Goal: Check status: Check status

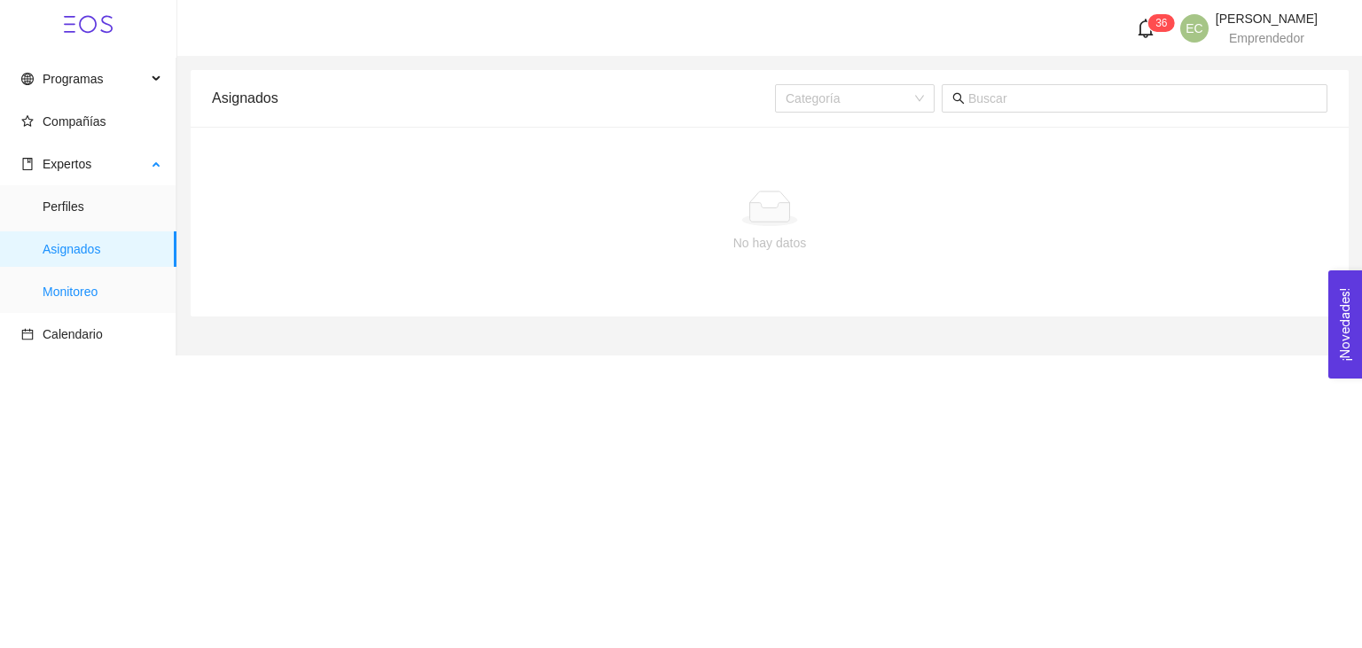
click at [67, 283] on span "Monitoreo" at bounding box center [103, 291] width 120 height 35
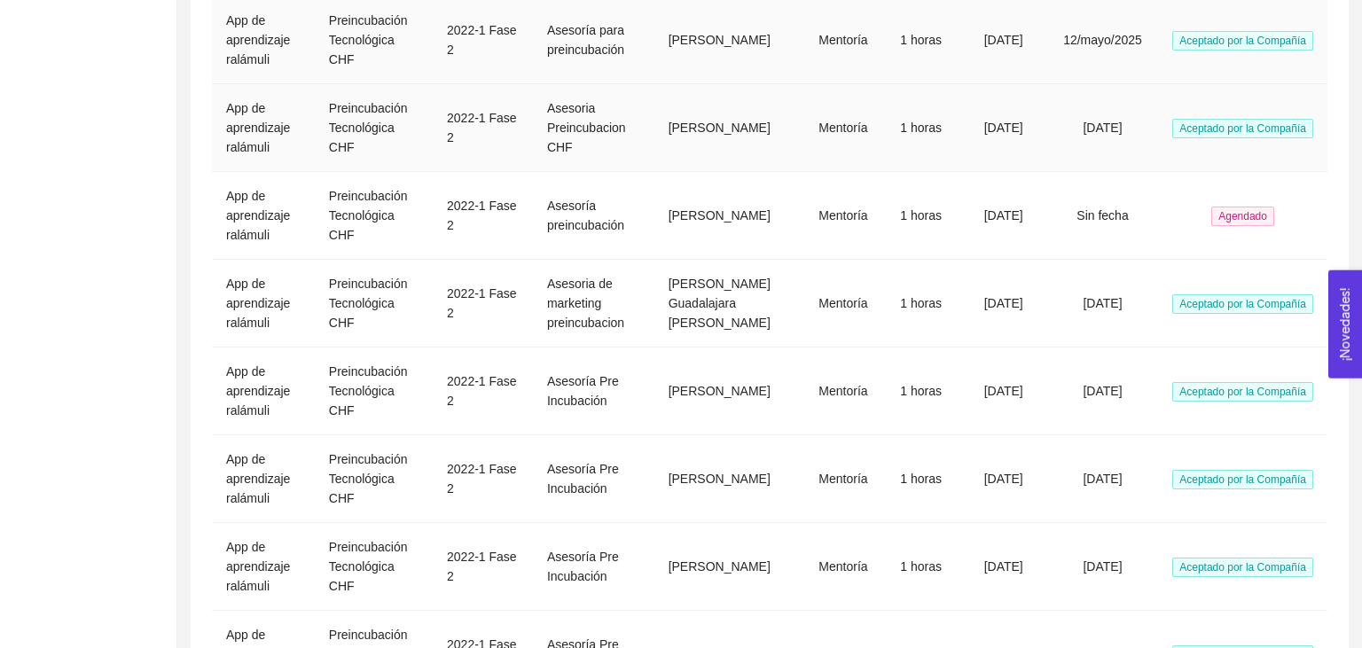
scroll to position [620, 0]
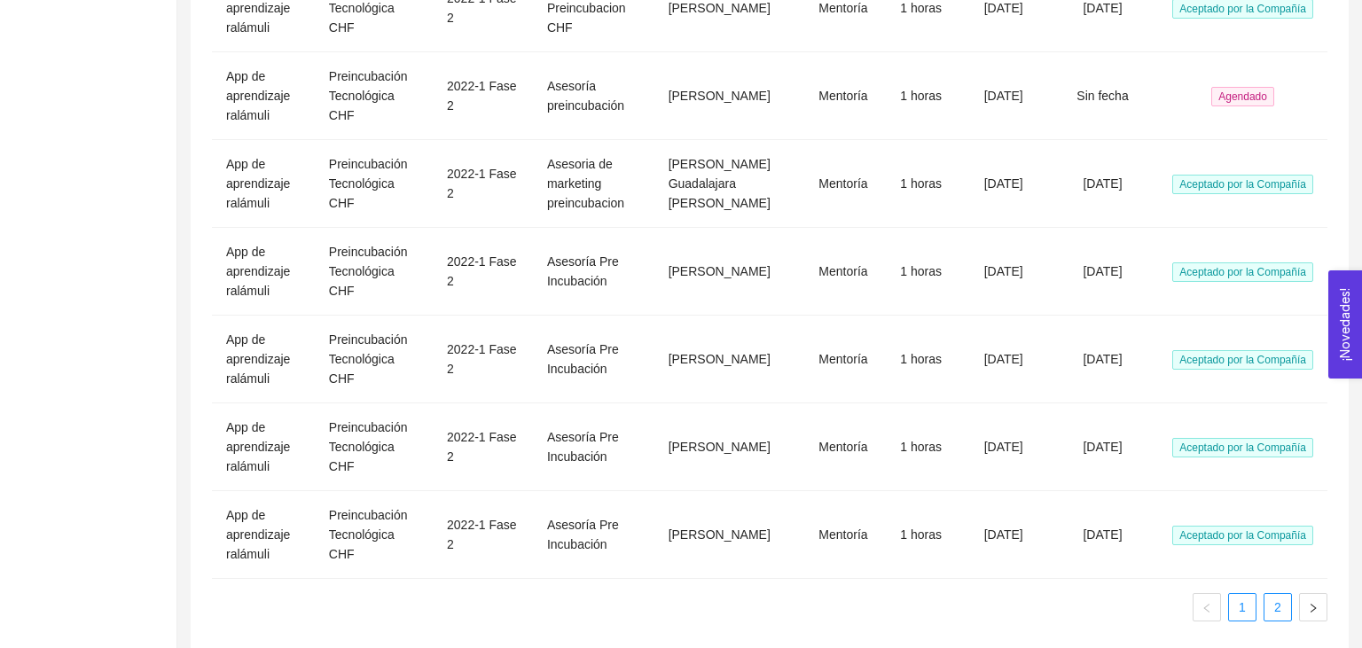
click at [1282, 594] on link "2" at bounding box center [1278, 607] width 27 height 27
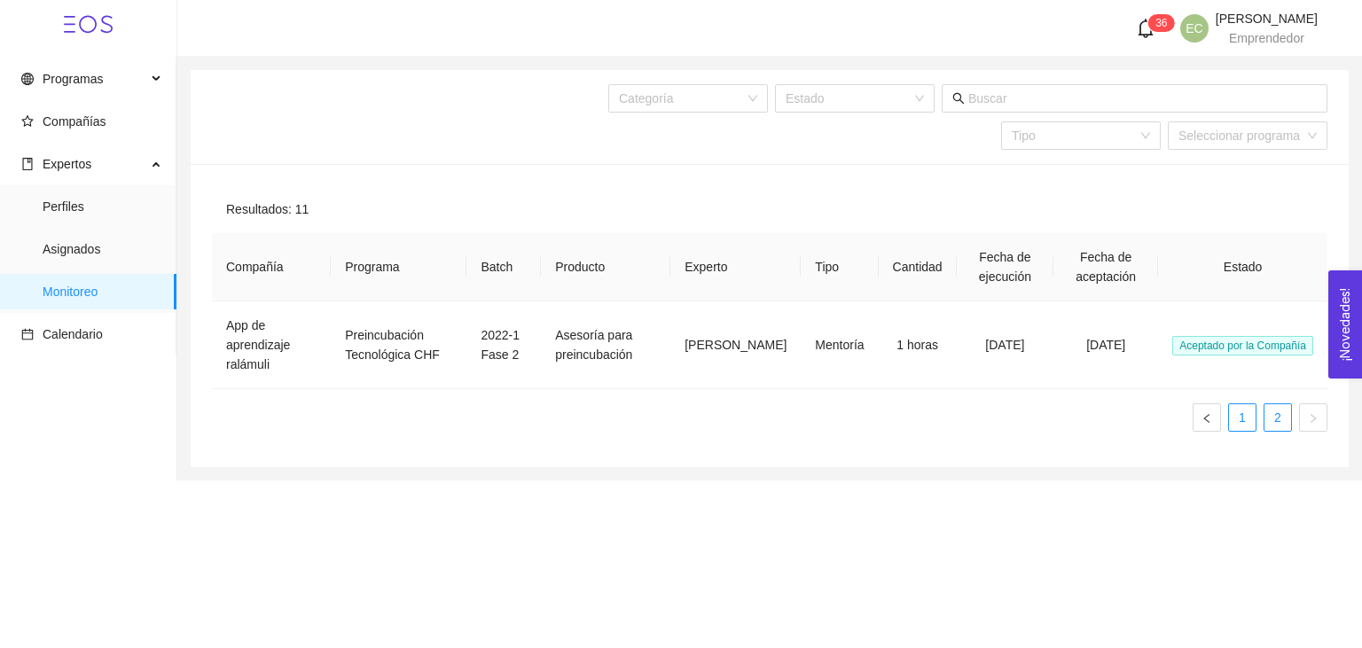
click at [1232, 418] on link "1" at bounding box center [1242, 417] width 27 height 27
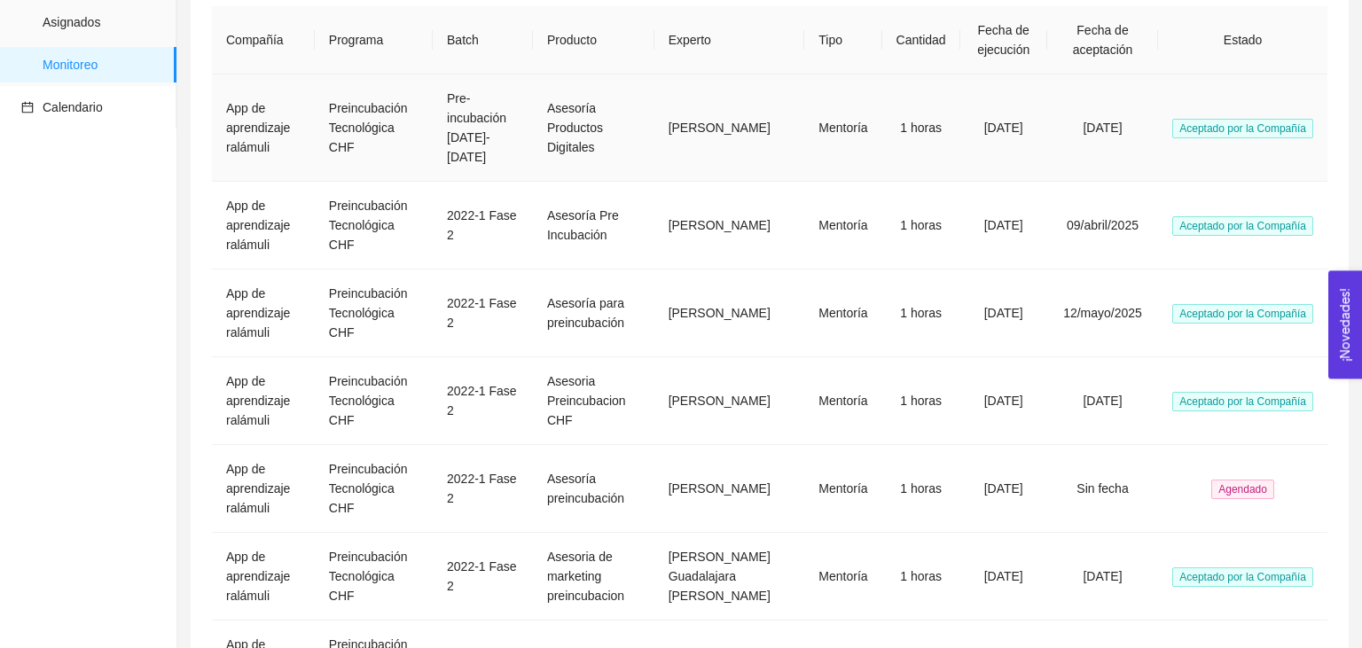
scroll to position [620, 0]
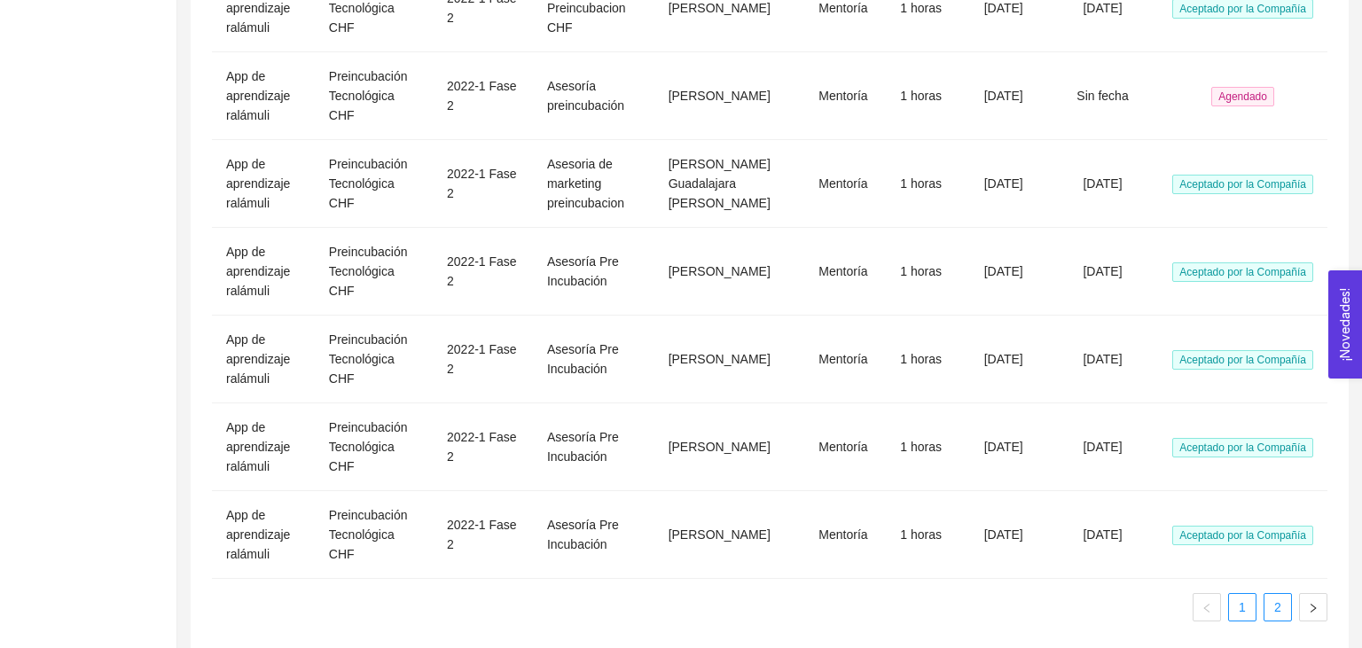
click at [1275, 594] on link "2" at bounding box center [1278, 607] width 27 height 27
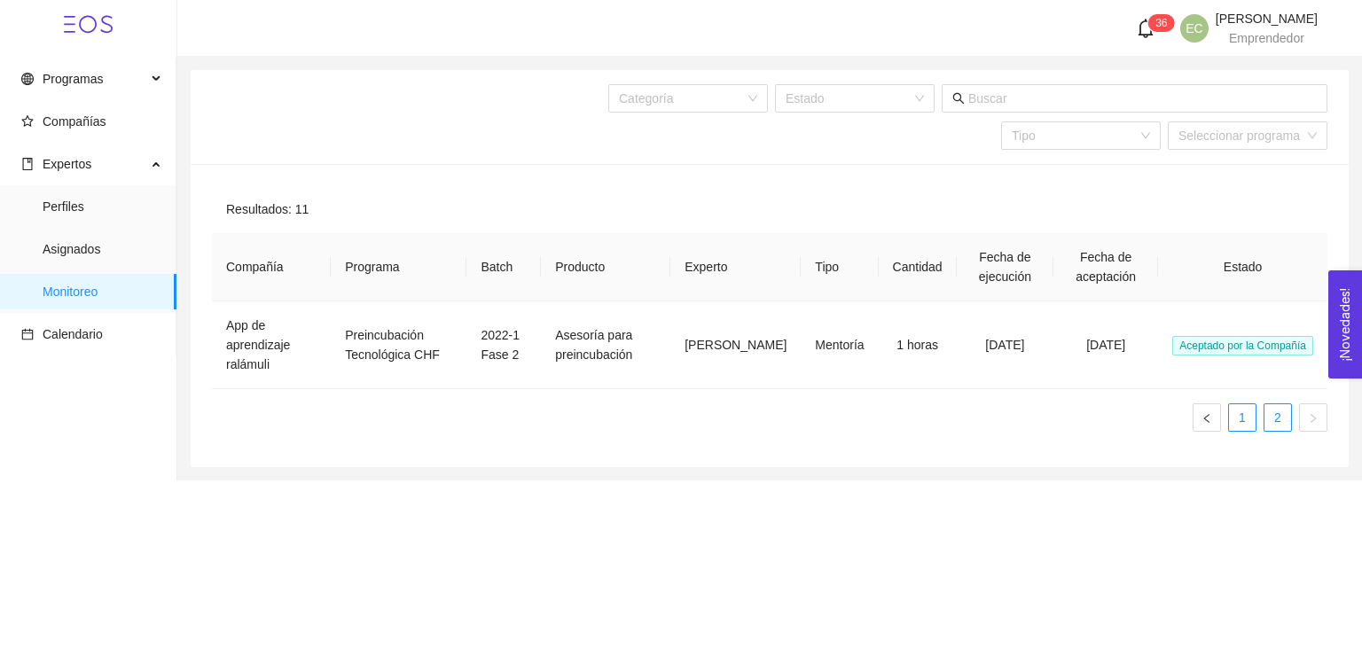
click at [1256, 419] on link "1" at bounding box center [1242, 417] width 27 height 27
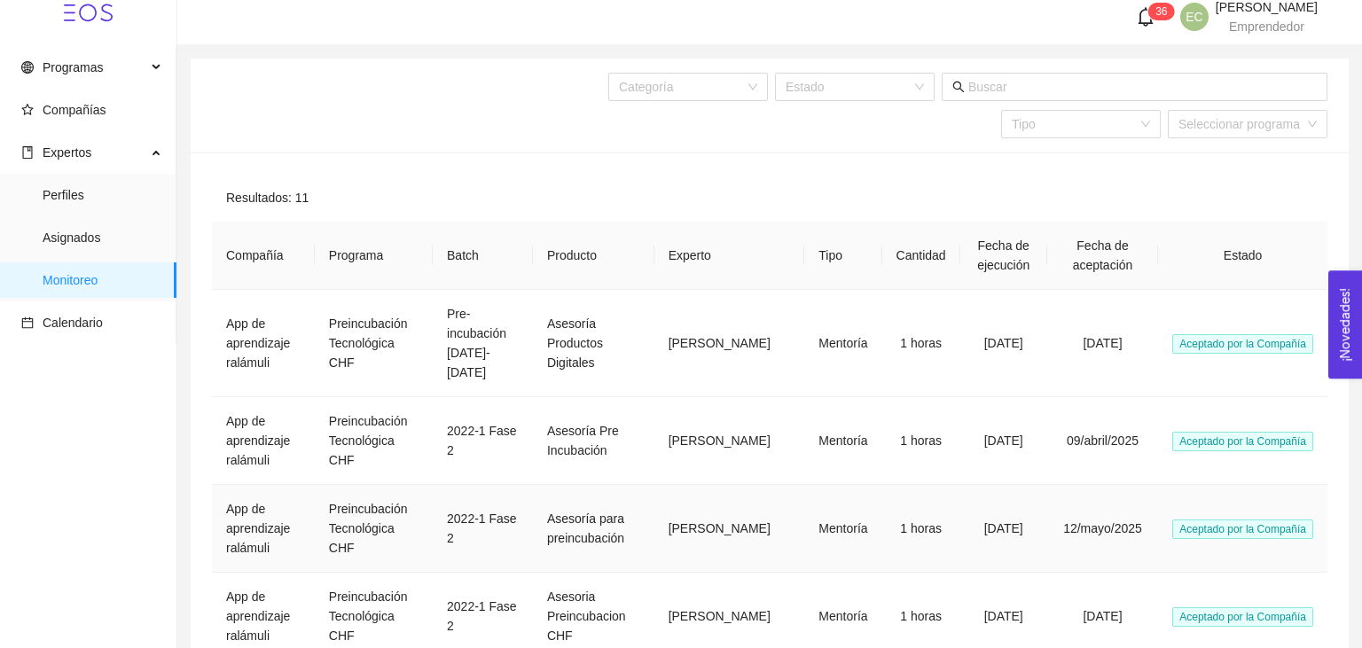
scroll to position [11, 0]
click at [107, 243] on span "Asignados" at bounding box center [103, 238] width 120 height 35
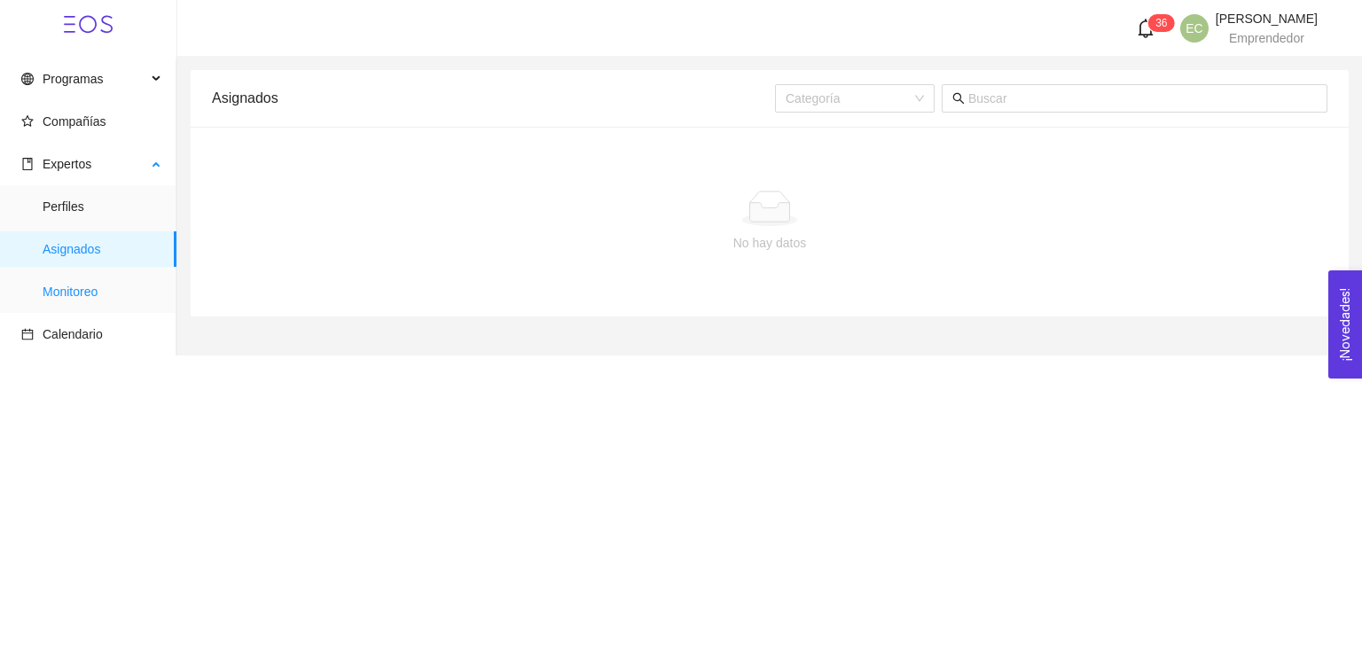
click at [105, 294] on span "Monitoreo" at bounding box center [103, 291] width 120 height 35
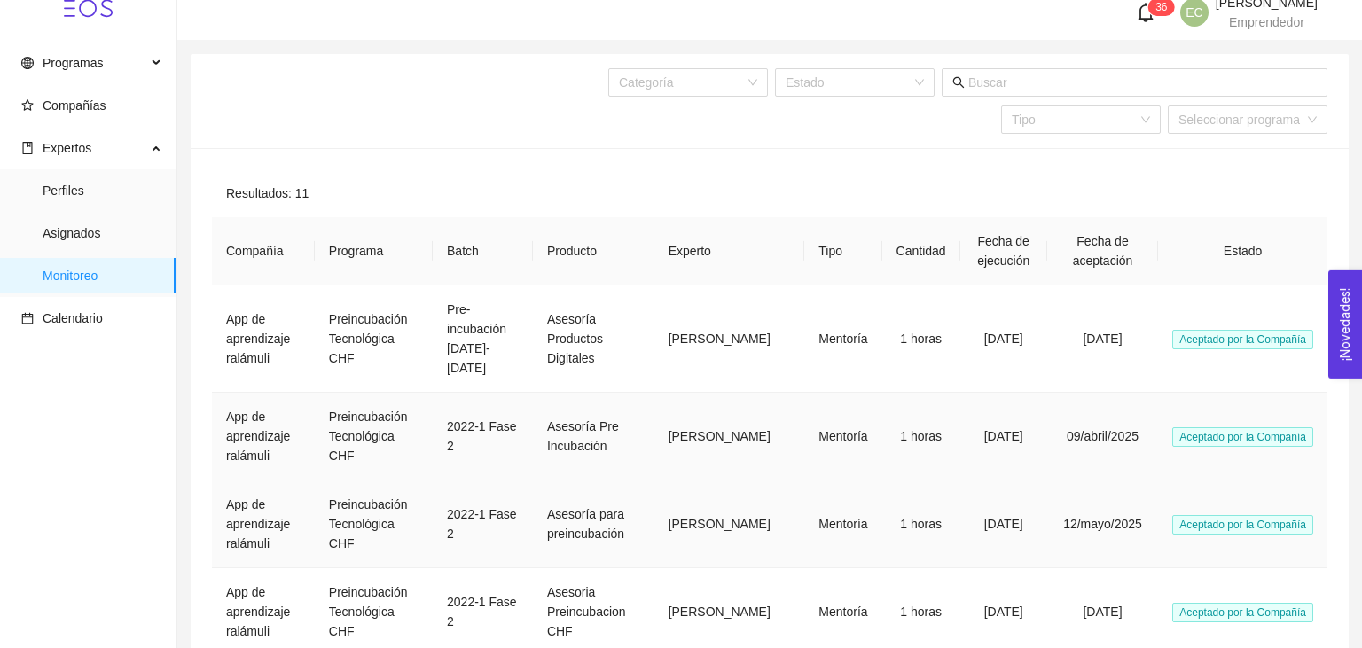
scroll to position [13, 0]
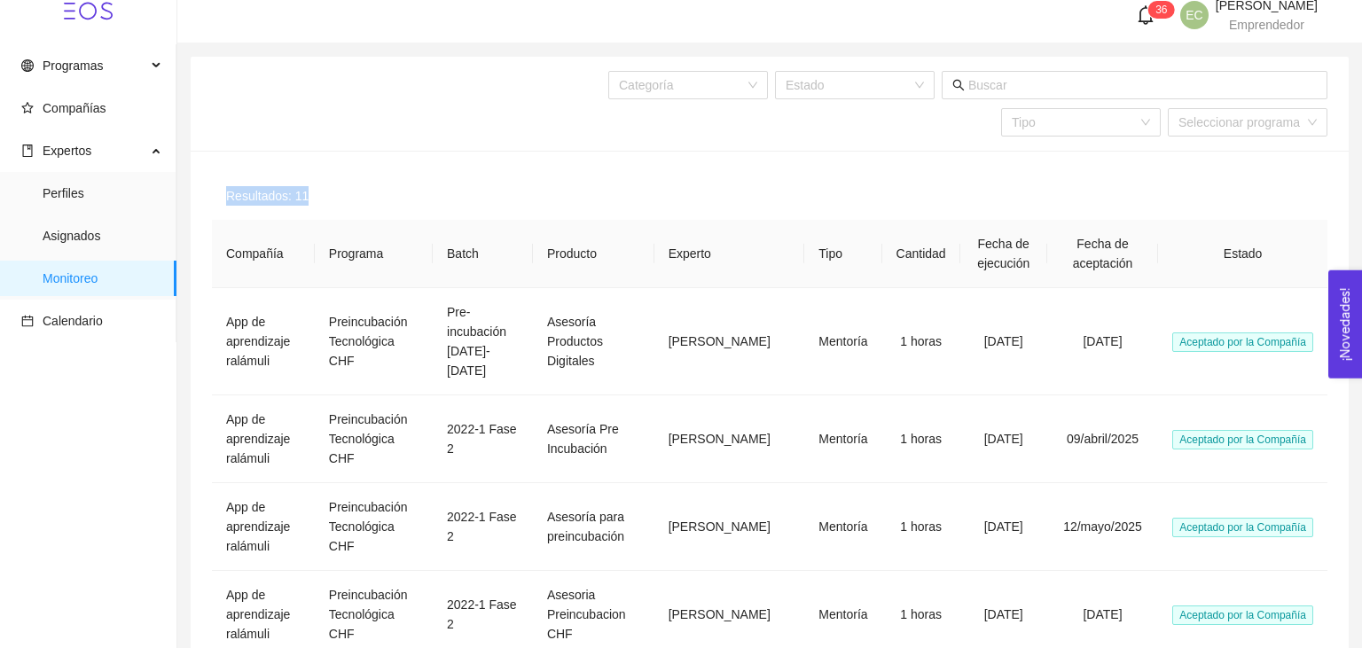
drag, startPoint x: 307, startPoint y: 194, endPoint x: 226, endPoint y: 198, distance: 80.8
click at [226, 198] on div "Resultados: 11" at bounding box center [770, 196] width 1116 height 48
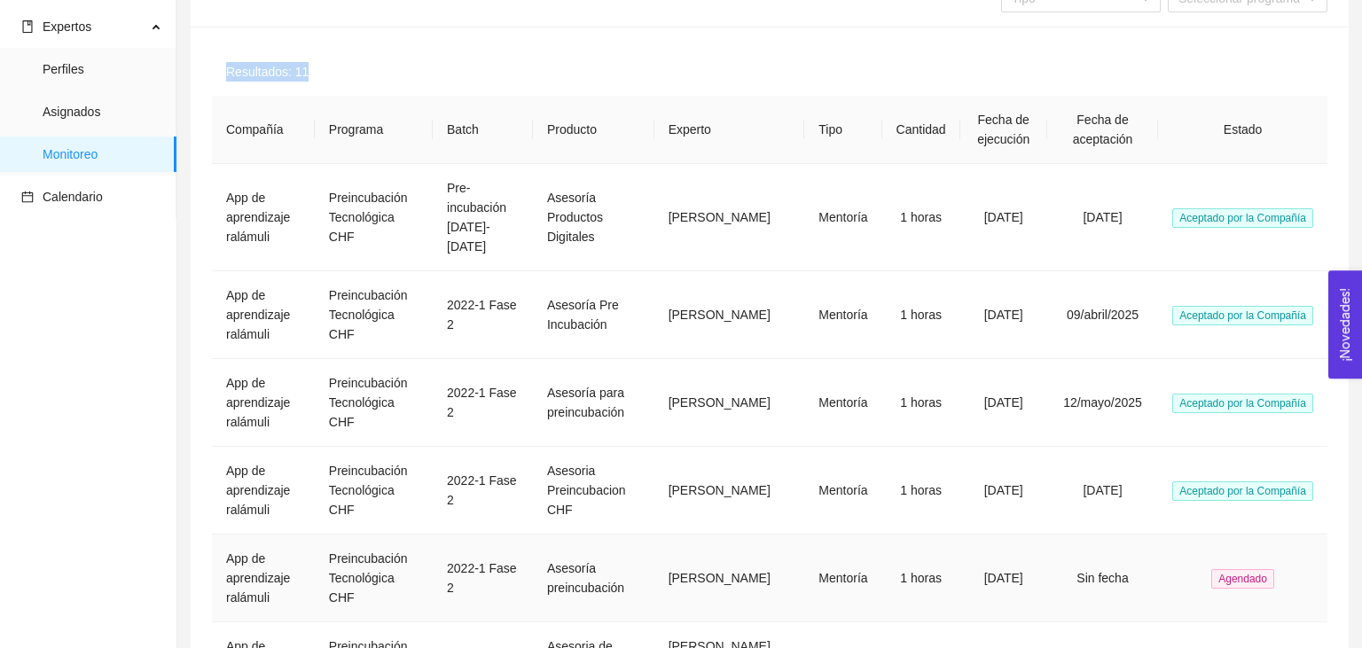
scroll to position [0, 0]
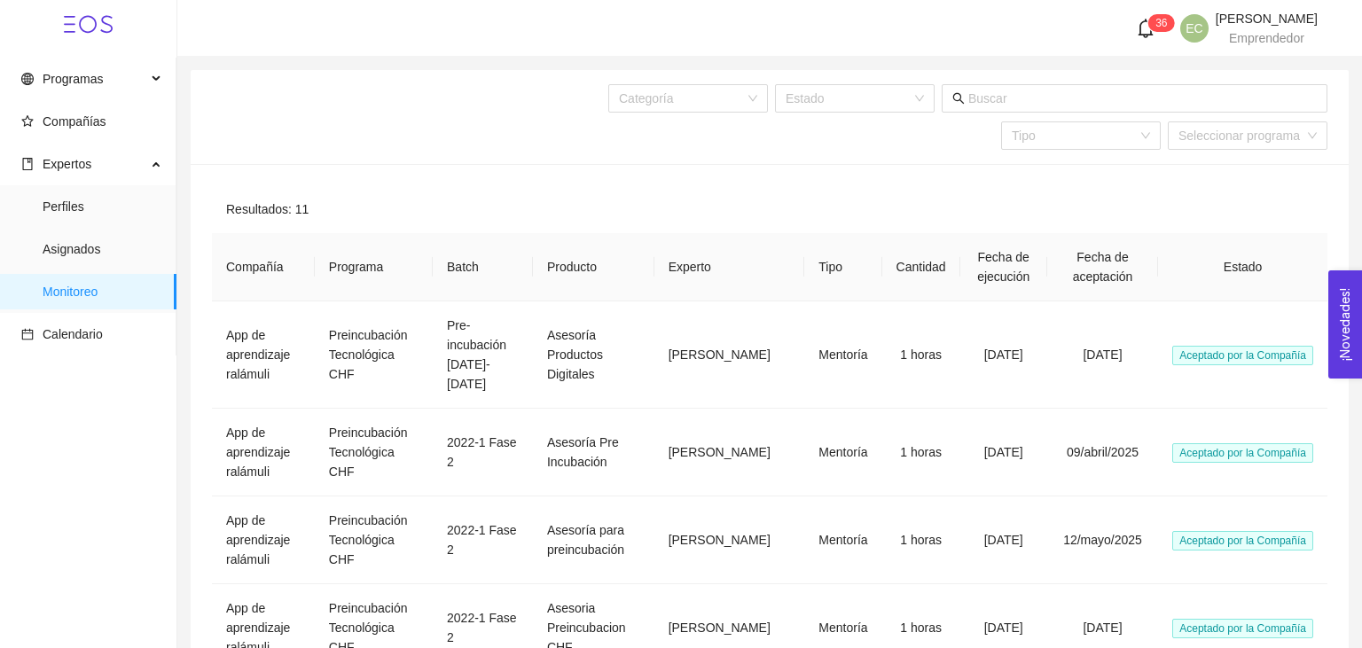
click at [872, 185] on div "Resultados: 11" at bounding box center [770, 209] width 1116 height 48
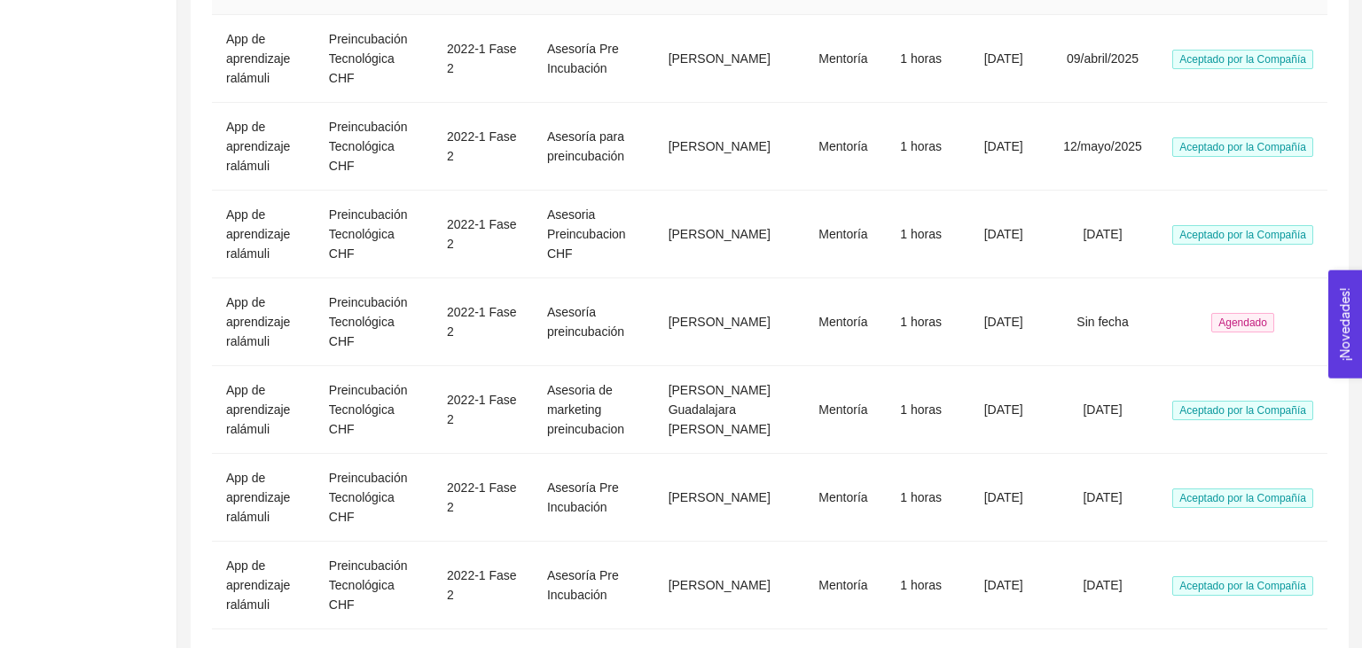
scroll to position [396, 0]
drag, startPoint x: 681, startPoint y: 277, endPoint x: 749, endPoint y: 316, distance: 77.9
click at [749, 316] on td "[PERSON_NAME]" at bounding box center [730, 321] width 151 height 88
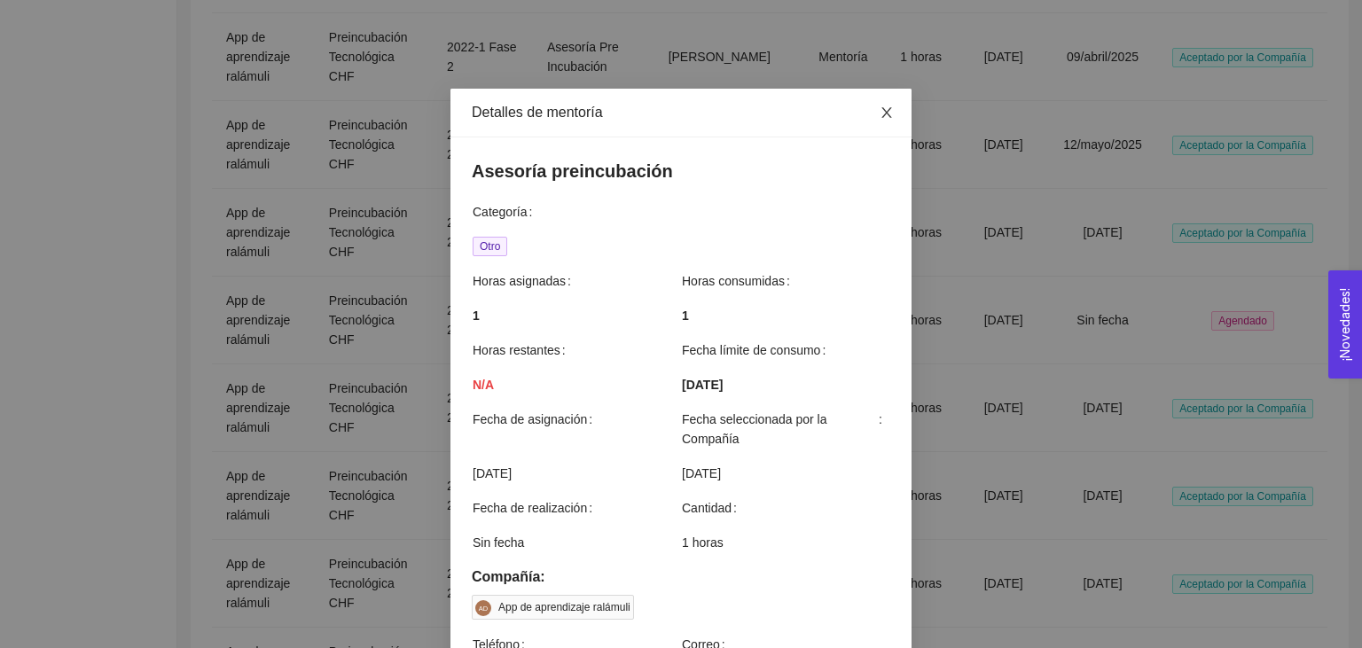
click at [888, 122] on span "Close" at bounding box center [887, 114] width 50 height 50
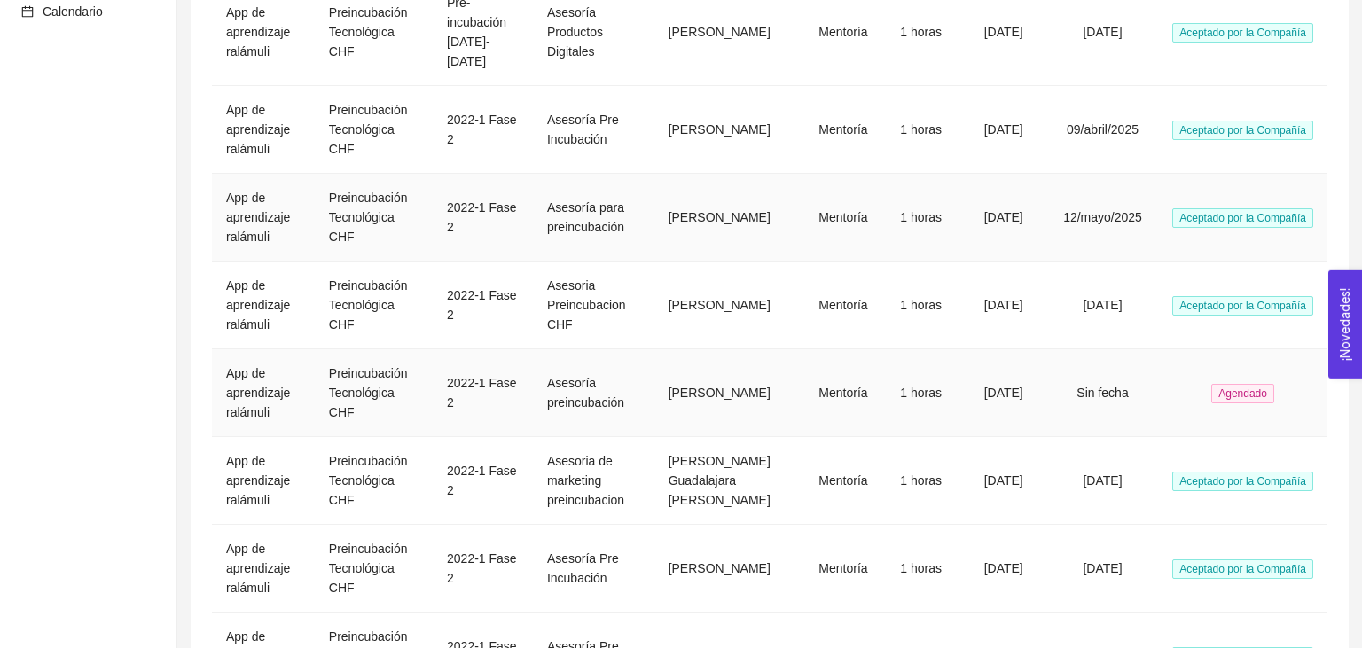
scroll to position [326, 0]
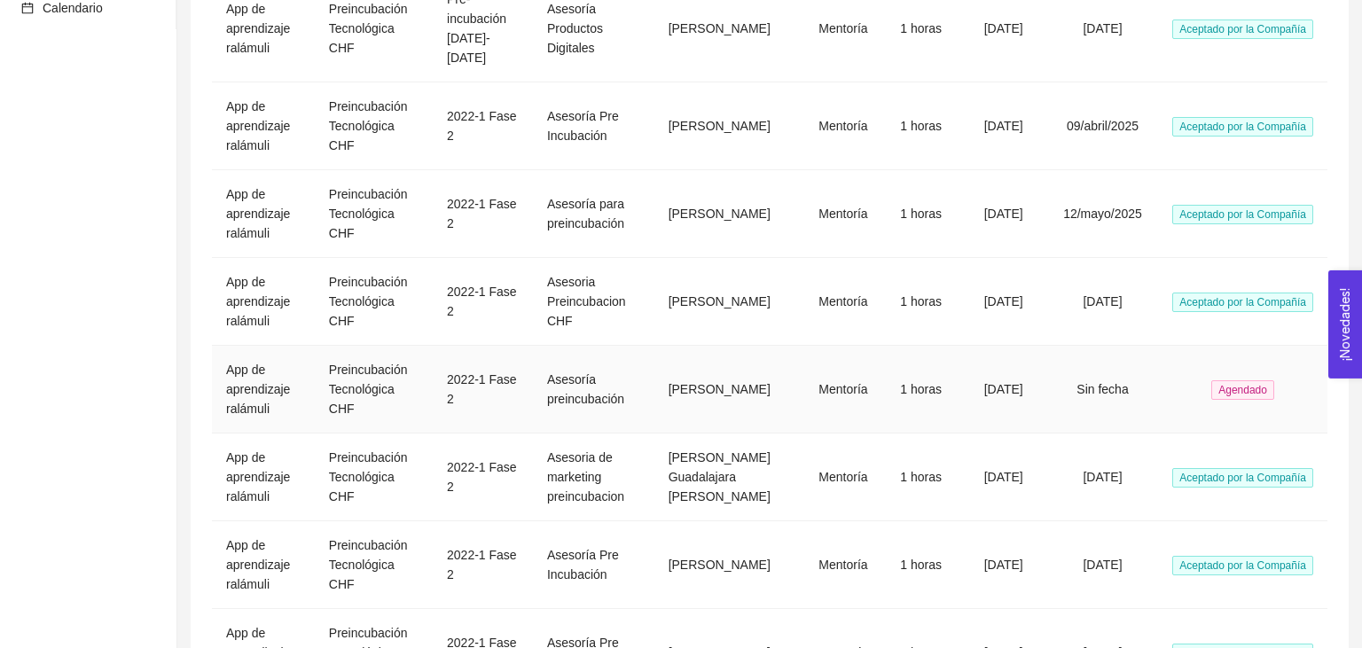
drag, startPoint x: 678, startPoint y: 342, endPoint x: 753, endPoint y: 386, distance: 86.3
click at [753, 386] on td "[PERSON_NAME]" at bounding box center [730, 390] width 151 height 88
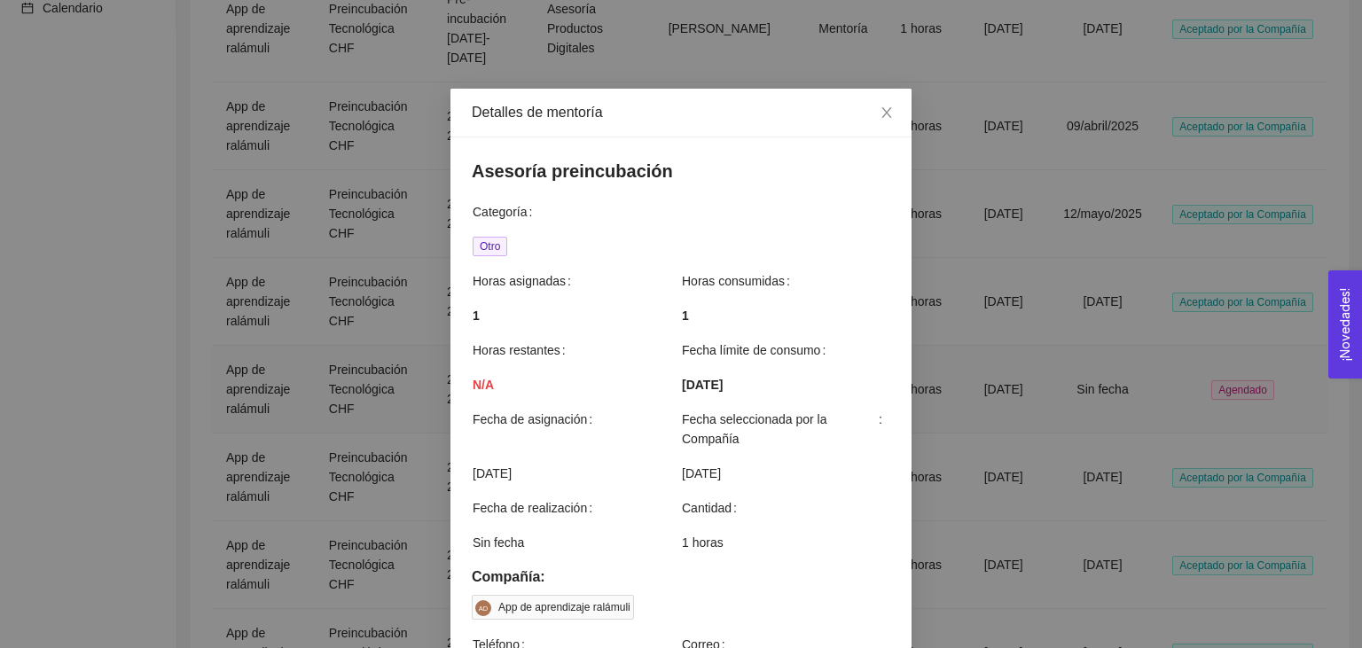
click at [723, 386] on span "[DATE]" at bounding box center [702, 385] width 41 height 20
click at [888, 122] on span "Close" at bounding box center [887, 114] width 50 height 50
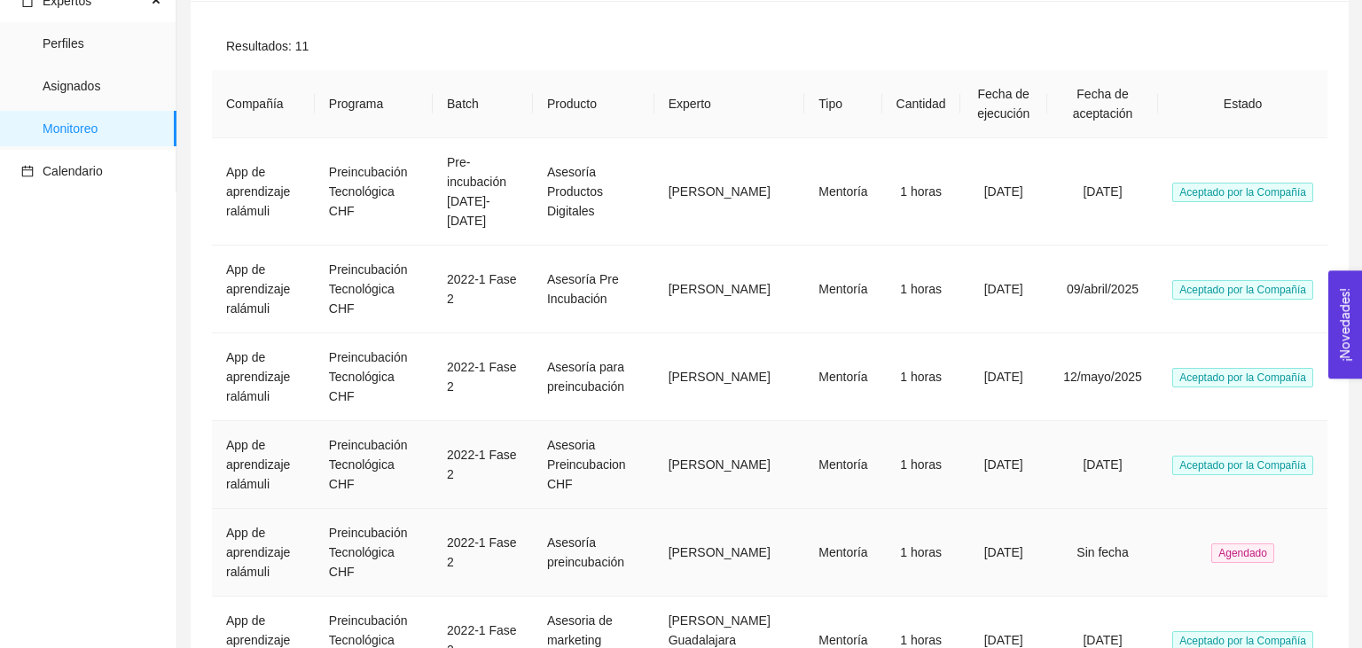
scroll to position [148, 0]
